Goal: Information Seeking & Learning: Find specific page/section

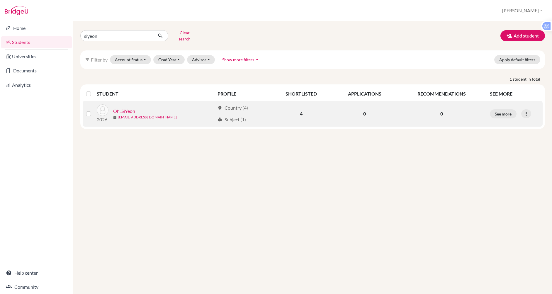
click at [123, 108] on link "Oh, SiYeon" at bounding box center [124, 111] width 22 height 7
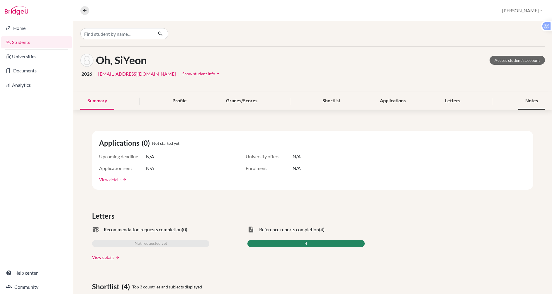
click at [529, 100] on div "Notes" at bounding box center [531, 100] width 27 height 17
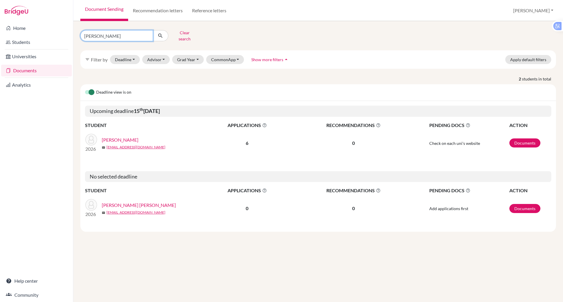
click at [110, 33] on input "[PERSON_NAME]" at bounding box center [116, 35] width 73 height 11
type input "n"
click at [199, 8] on link "Reference letters" at bounding box center [209, 10] width 44 height 21
click at [200, 10] on link "Reference letters" at bounding box center [209, 10] width 44 height 21
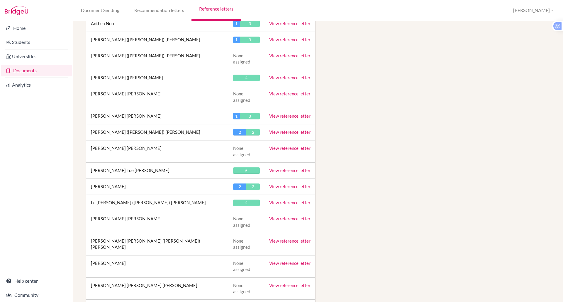
scroll to position [1767, 0]
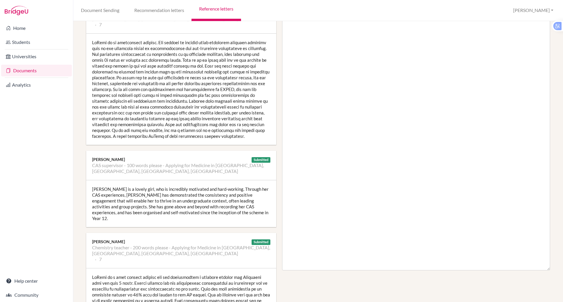
scroll to position [124, 0]
